Goal: Use online tool/utility: Utilize a website feature to perform a specific function

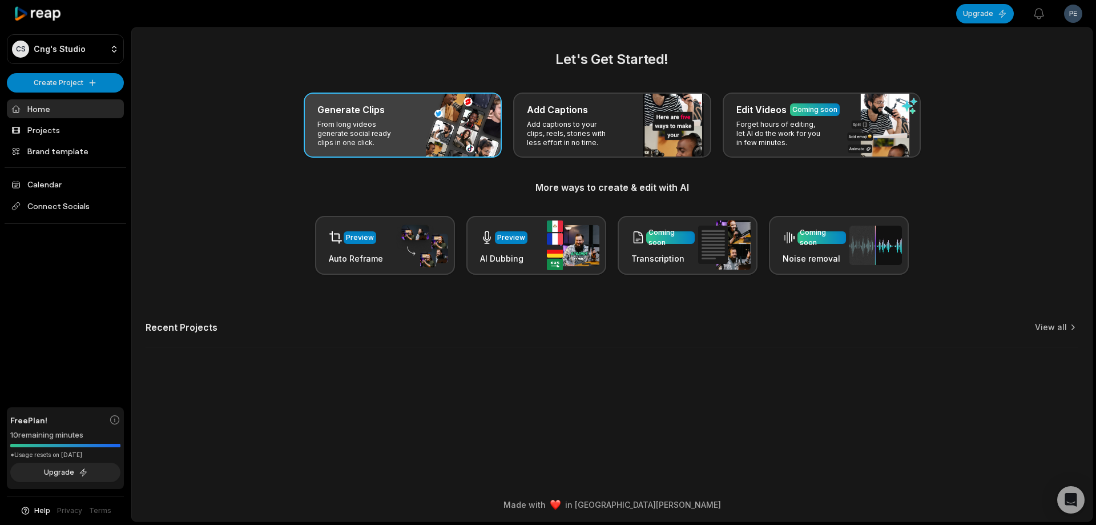
click at [408, 134] on div "Generate Clips From long videos generate social ready clips in one click." at bounding box center [403, 124] width 198 height 65
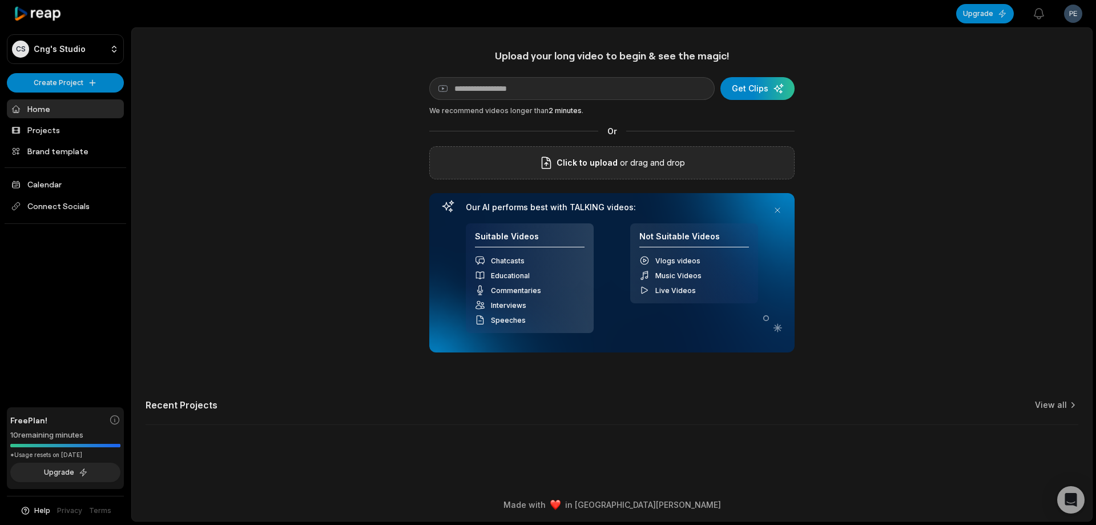
click at [596, 179] on div "Click to upload or drag and drop" at bounding box center [611, 162] width 365 height 33
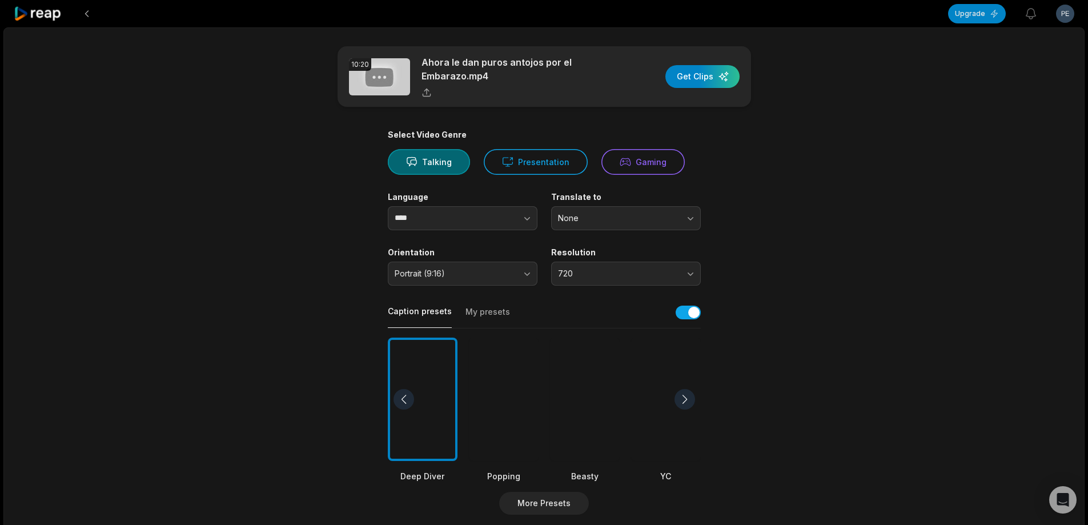
click at [581, 403] on div at bounding box center [585, 399] width 70 height 124
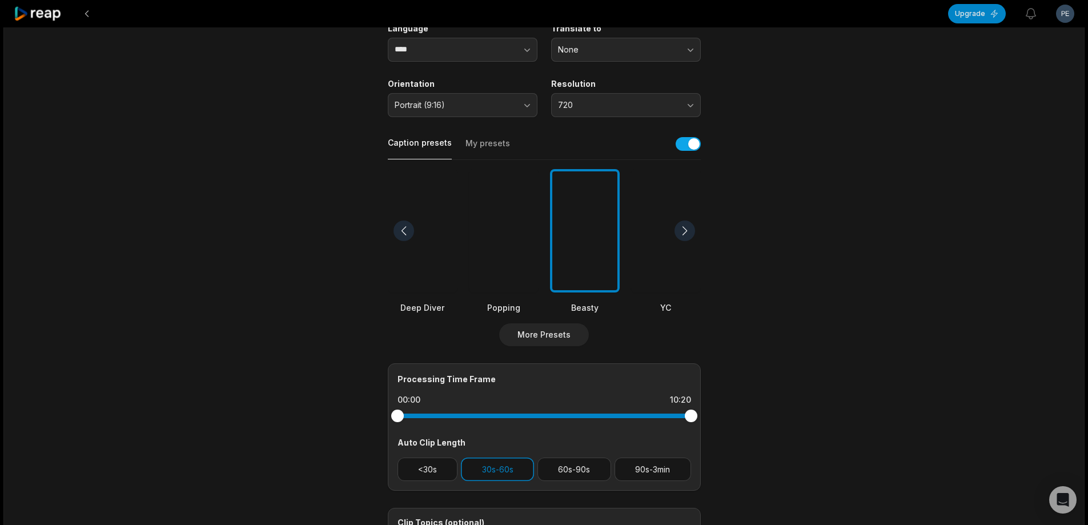
scroll to position [171, 0]
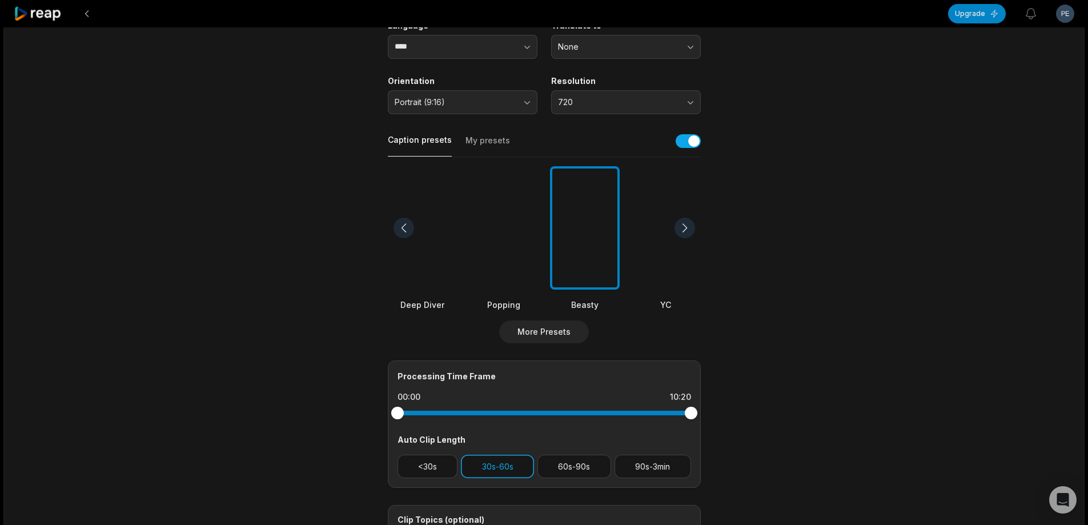
click at [651, 463] on button "90s-3min" at bounding box center [652, 465] width 77 height 23
click at [508, 464] on button "30s-60s" at bounding box center [497, 465] width 73 height 23
drag, startPoint x: 689, startPoint y: 414, endPoint x: 681, endPoint y: 413, distance: 8.0
click at [681, 413] on div at bounding box center [680, 413] width 13 height 13
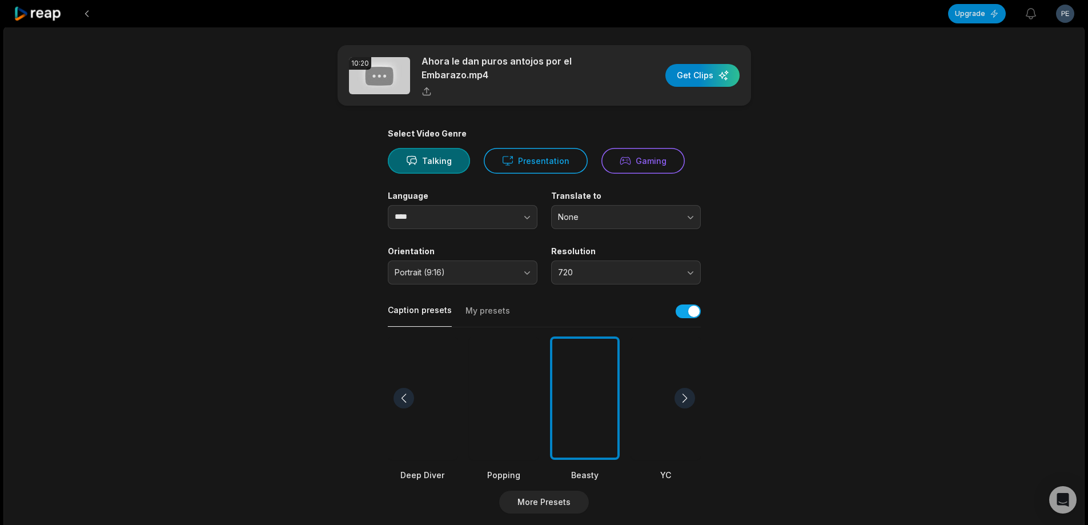
scroll to position [0, 0]
click at [696, 74] on div "button" at bounding box center [702, 76] width 74 height 23
